Goal: Find specific page/section: Find specific page/section

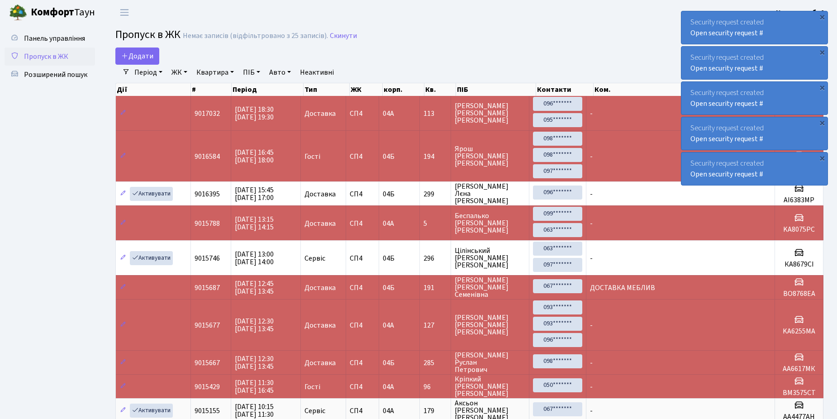
select select "25"
click at [47, 73] on span "Розширений пошук" at bounding box center [55, 75] width 63 height 10
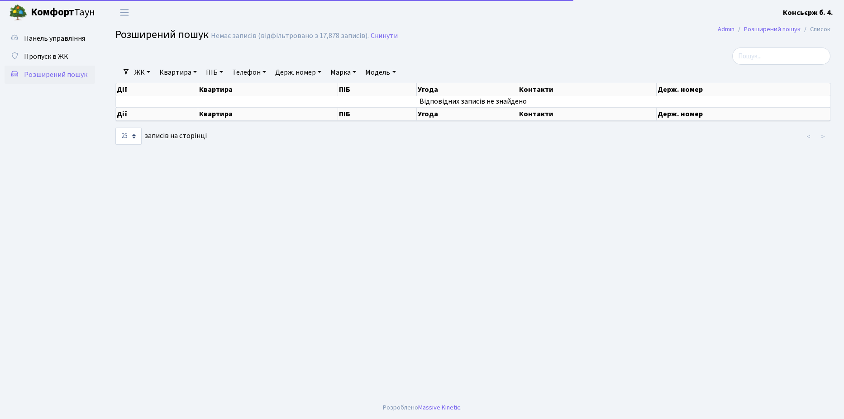
select select "25"
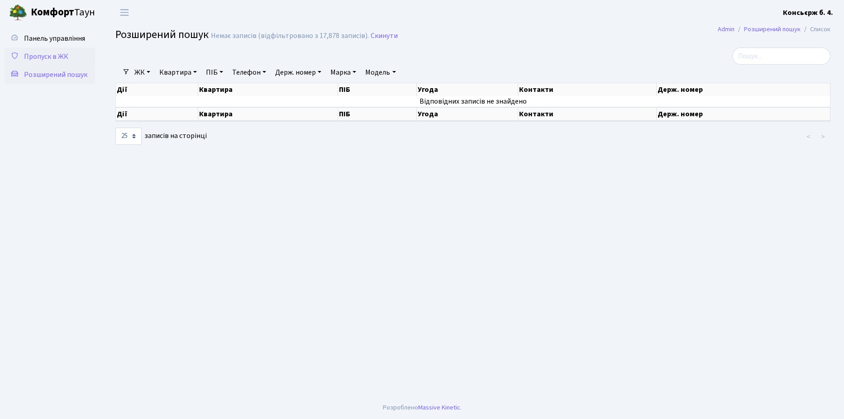
click at [59, 55] on span "Пропуск в ЖК" at bounding box center [46, 57] width 44 height 10
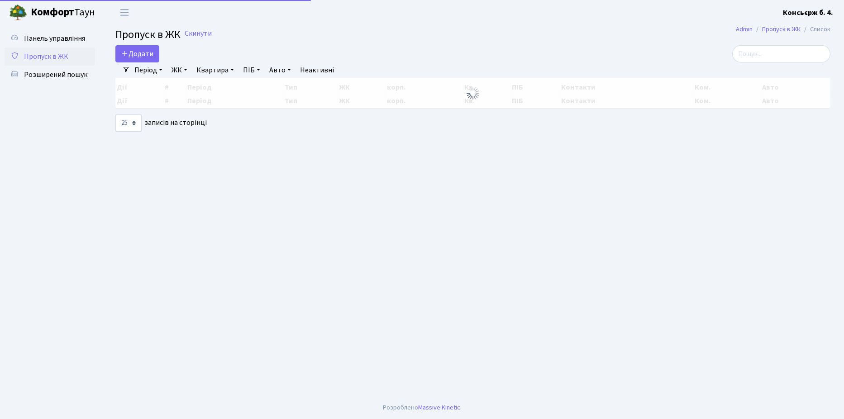
select select "25"
